Goal: Information Seeking & Learning: Learn about a topic

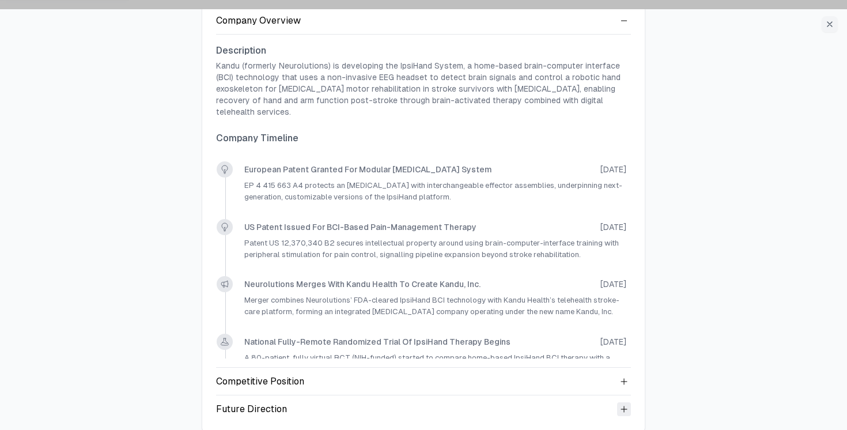
click at [620, 405] on icon at bounding box center [624, 409] width 9 height 9
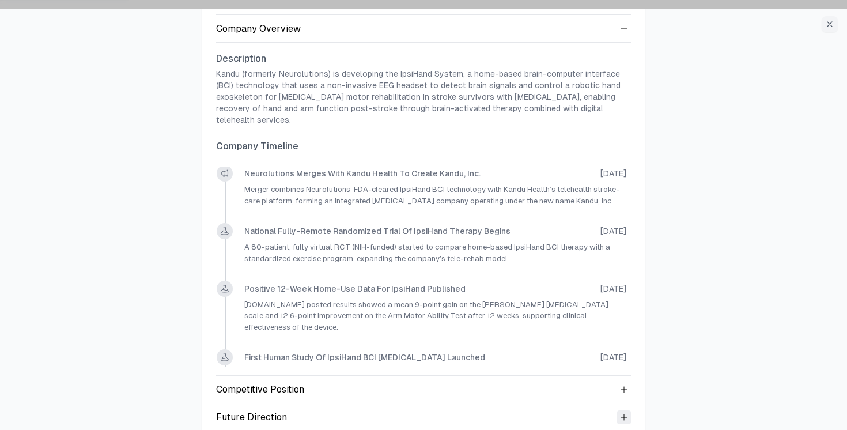
scroll to position [188, 0]
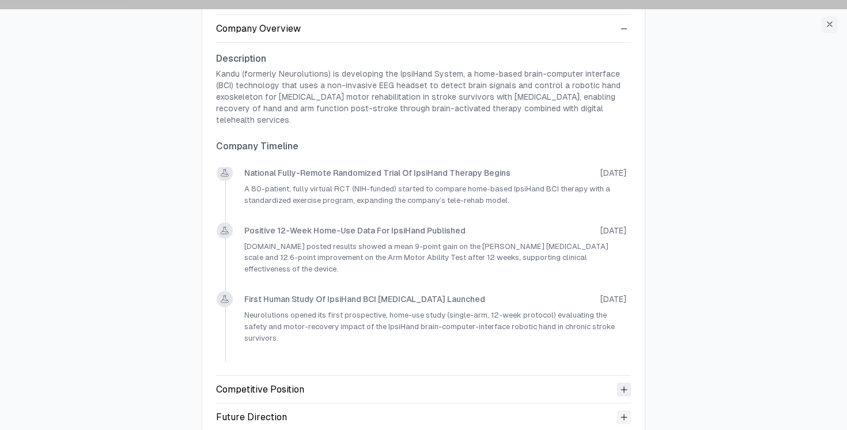
click at [625, 385] on icon at bounding box center [624, 389] width 9 height 9
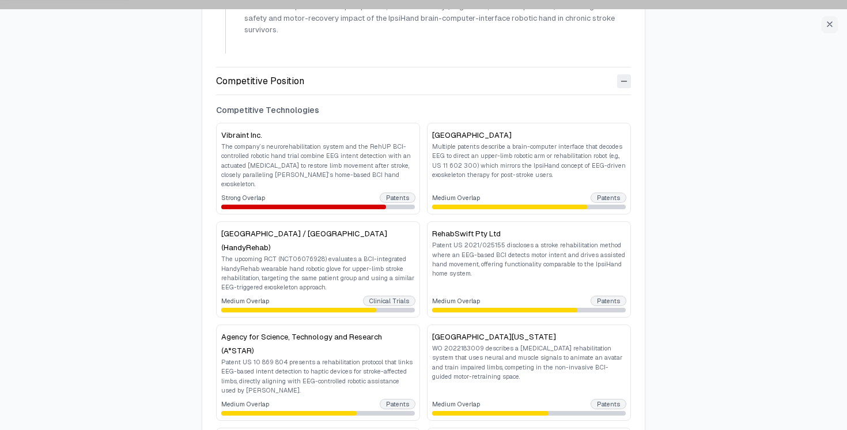
scroll to position [405, 0]
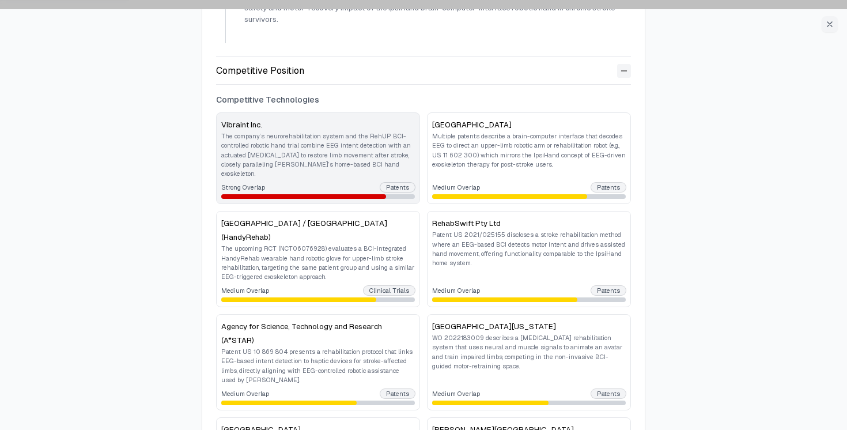
click at [336, 135] on p "The company’s neurorehabilitation system and the RehUP BCI-controlled robotic h…" at bounding box center [318, 154] width 194 height 47
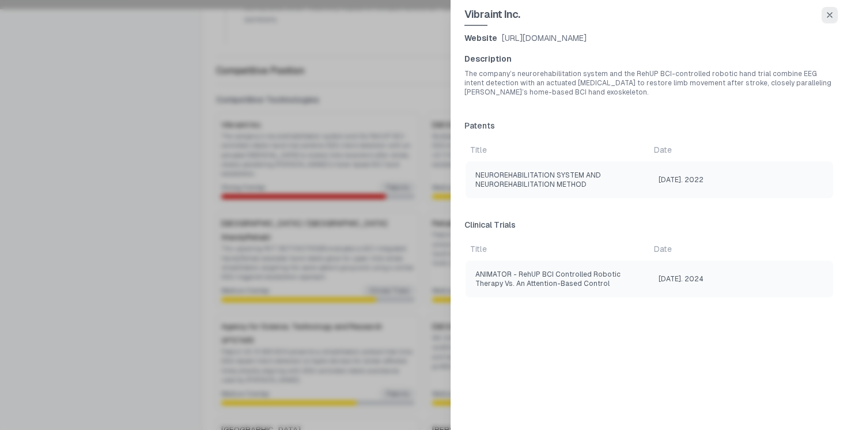
click at [829, 18] on icon "button" at bounding box center [829, 14] width 9 height 9
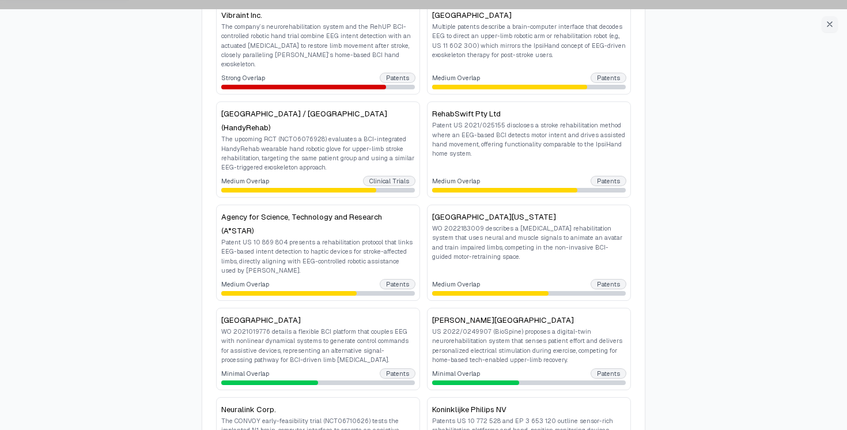
scroll to position [516, 0]
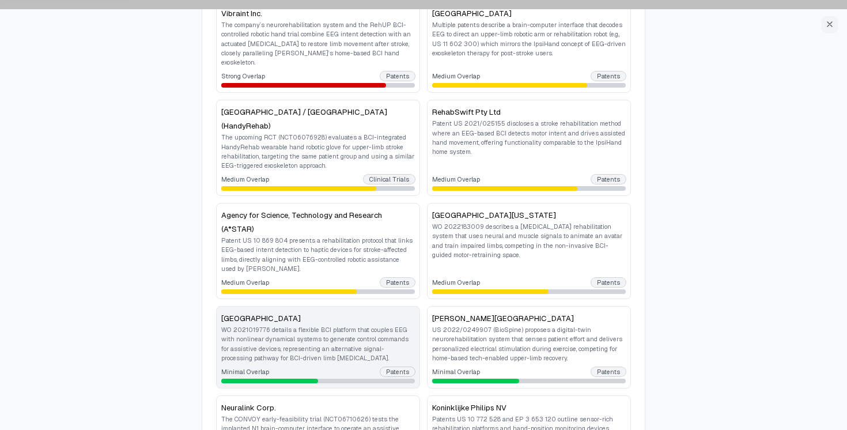
click at [347, 329] on p "WO 2021019776 details a flexible BCI platform that couples EEG with nonlinear d…" at bounding box center [318, 343] width 194 height 37
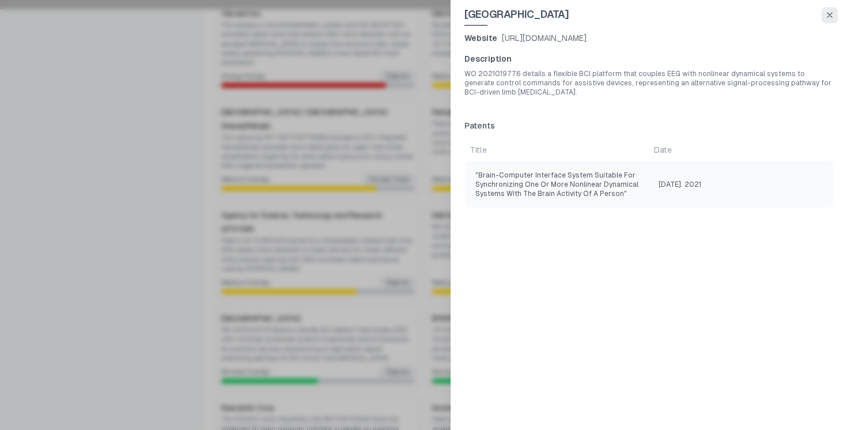
click at [829, 11] on icon "button" at bounding box center [829, 14] width 9 height 9
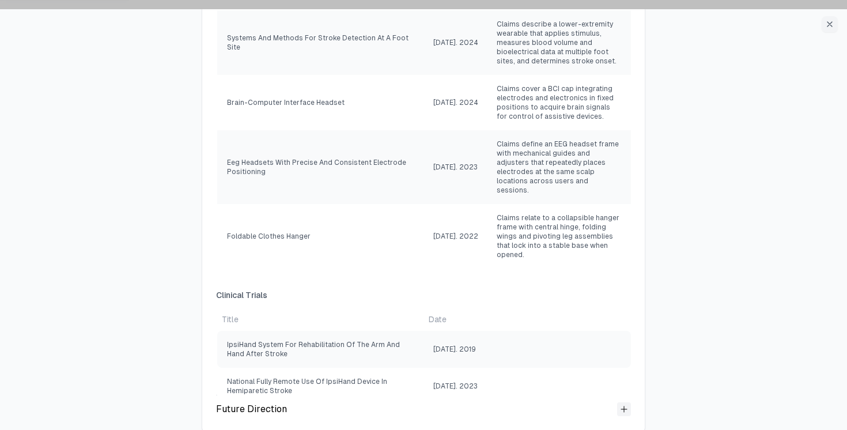
scroll to position [2141, 0]
click at [624, 406] on icon at bounding box center [624, 410] width 9 height 9
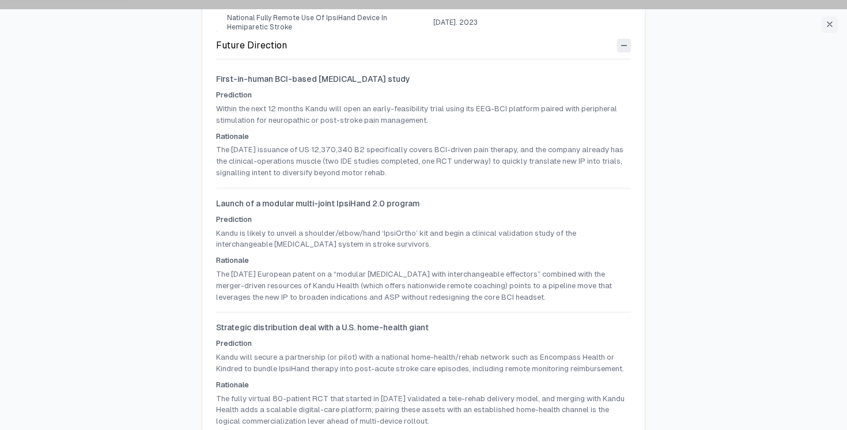
scroll to position [2515, 0]
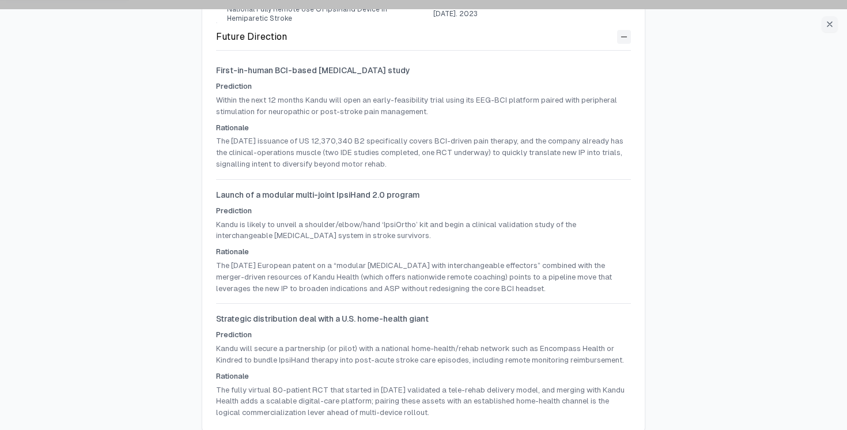
click at [191, 109] on div "Neurolutions 71 employees 26 Patent Families Company Overview Description Kandu…" at bounding box center [423, 224] width 847 height 430
click at [698, 98] on div "Neurolutions 71 employees 26 Patent Families Company Overview Description Kandu…" at bounding box center [423, 224] width 847 height 430
click at [216, 260] on p "The August 2025 European patent on a “modular orthosis with interchangeable eff…" at bounding box center [423, 277] width 415 height 34
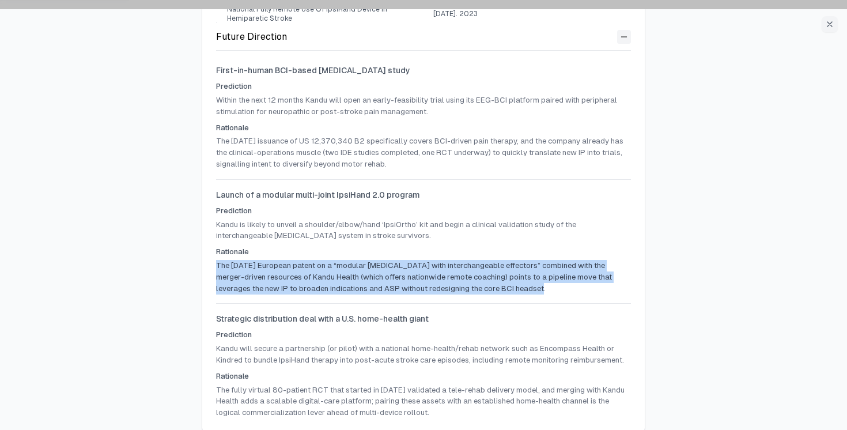
drag, startPoint x: 215, startPoint y: 253, endPoint x: 524, endPoint y: 278, distance: 309.9
click at [524, 278] on p "The August 2025 European patent on a “modular orthosis with interchangeable eff…" at bounding box center [423, 277] width 415 height 34
click at [523, 278] on p "The August 2025 European patent on a “modular orthosis with interchangeable eff…" at bounding box center [423, 277] width 415 height 34
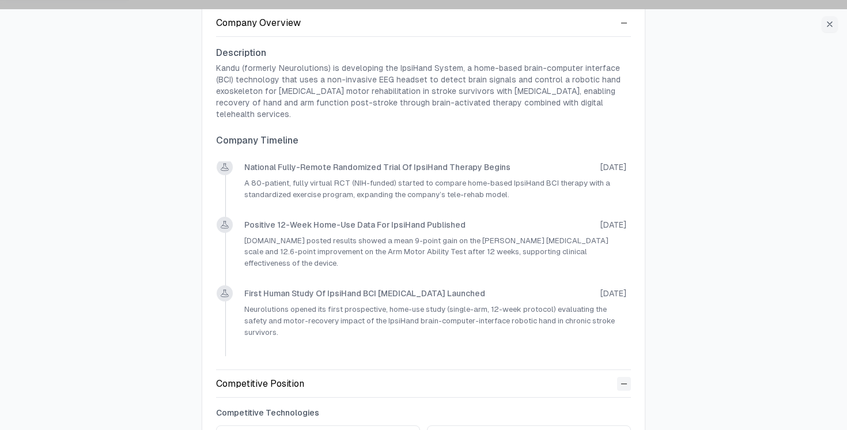
scroll to position [0, 0]
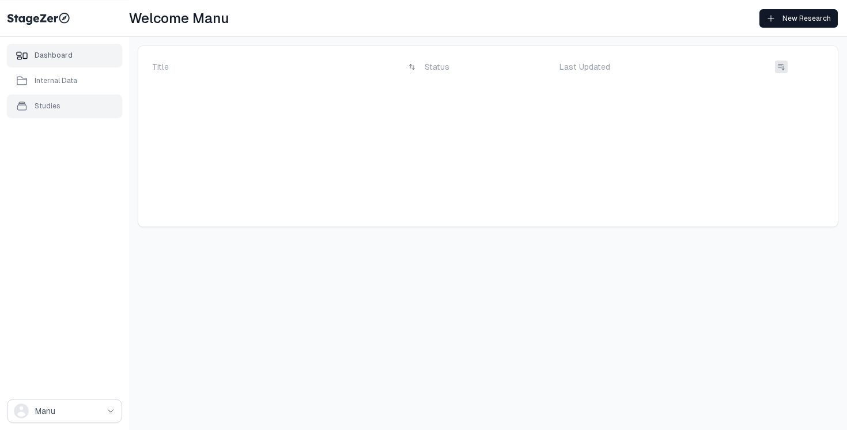
click at [55, 106] on div "Studies" at bounding box center [48, 105] width 26 height 9
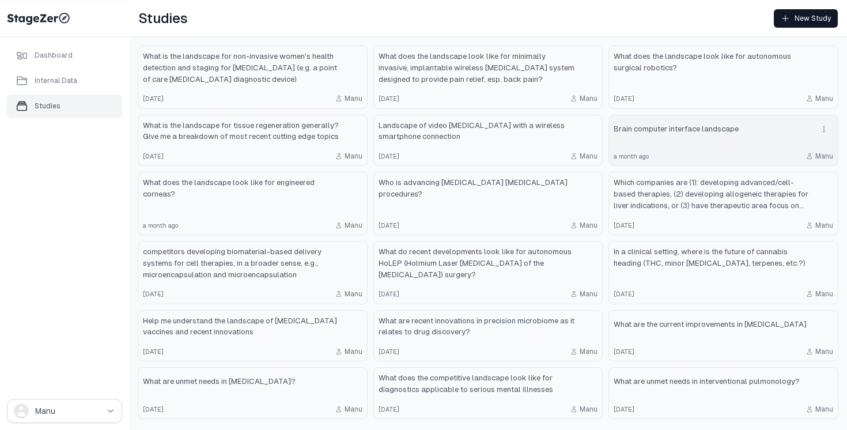
click at [671, 138] on div "Brain computer interface landscape" at bounding box center [724, 129] width 220 height 18
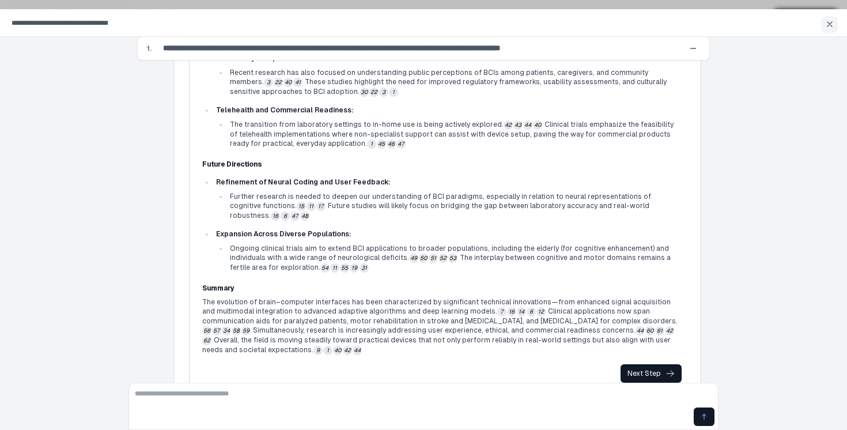
scroll to position [1130, 0]
